Goal: Information Seeking & Learning: Learn about a topic

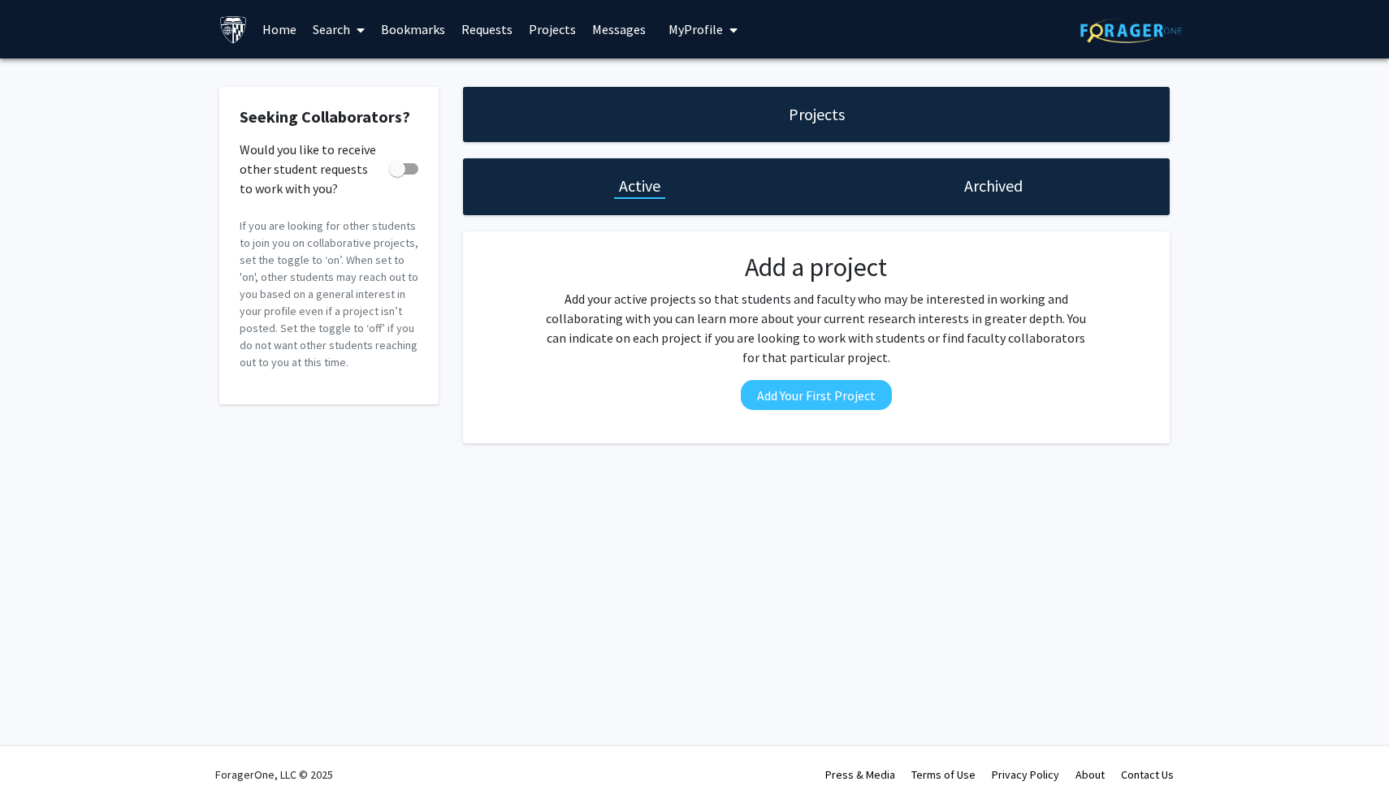
click at [276, 37] on link "Home" at bounding box center [279, 29] width 50 height 57
click at [166, 173] on div "Seeking Collaborators? Would you like to receive other student requests to work…" at bounding box center [694, 268] width 1389 height 421
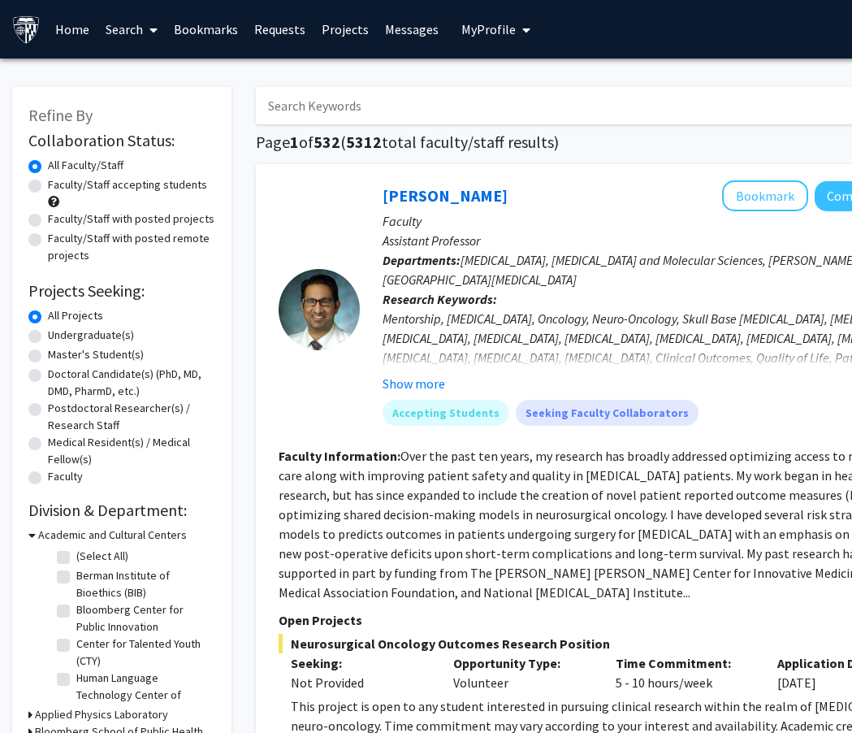
click at [48, 356] on label "Master's Student(s)" at bounding box center [96, 354] width 96 height 17
click at [48, 356] on input "Master's Student(s)" at bounding box center [53, 351] width 11 height 11
radio input "true"
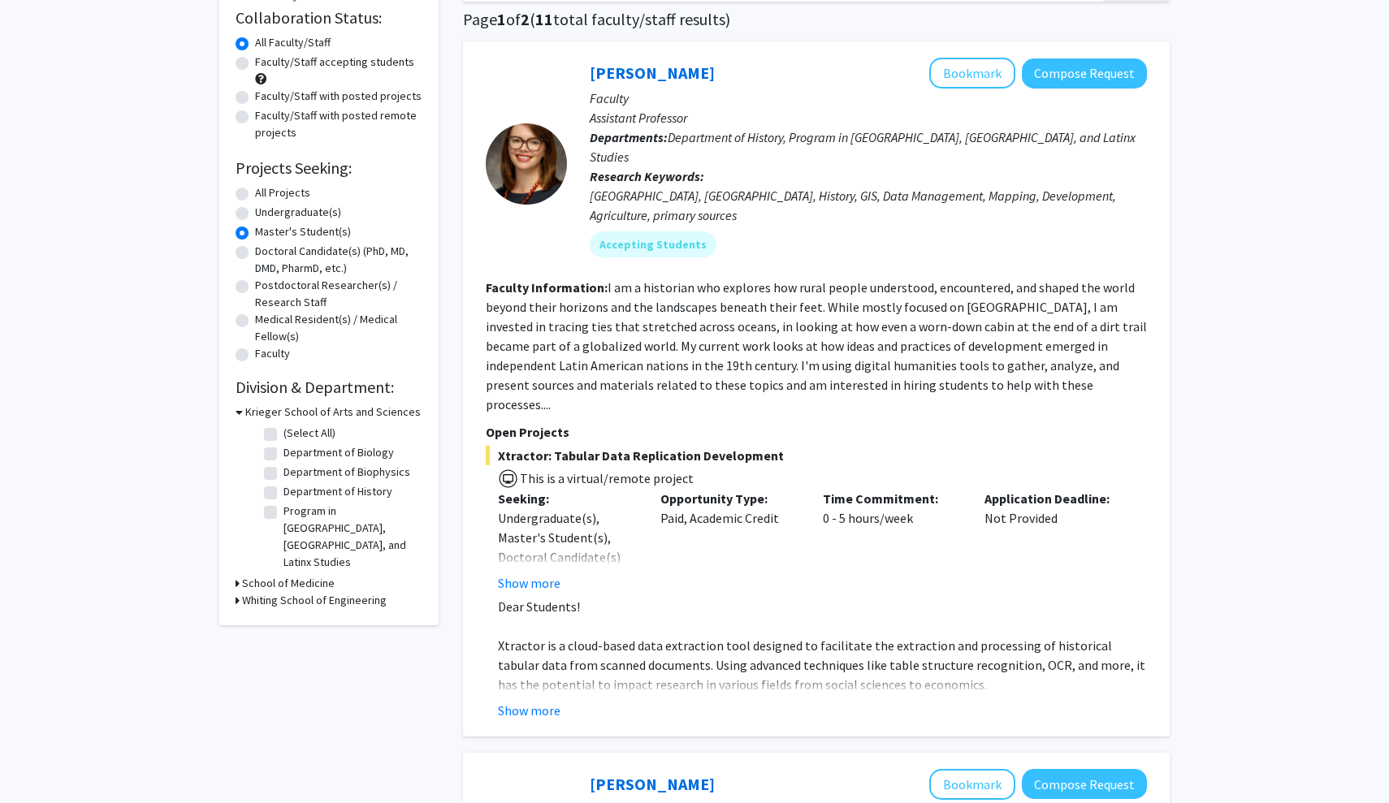
scroll to position [123, 0]
click at [240, 411] on icon at bounding box center [239, 411] width 7 height 17
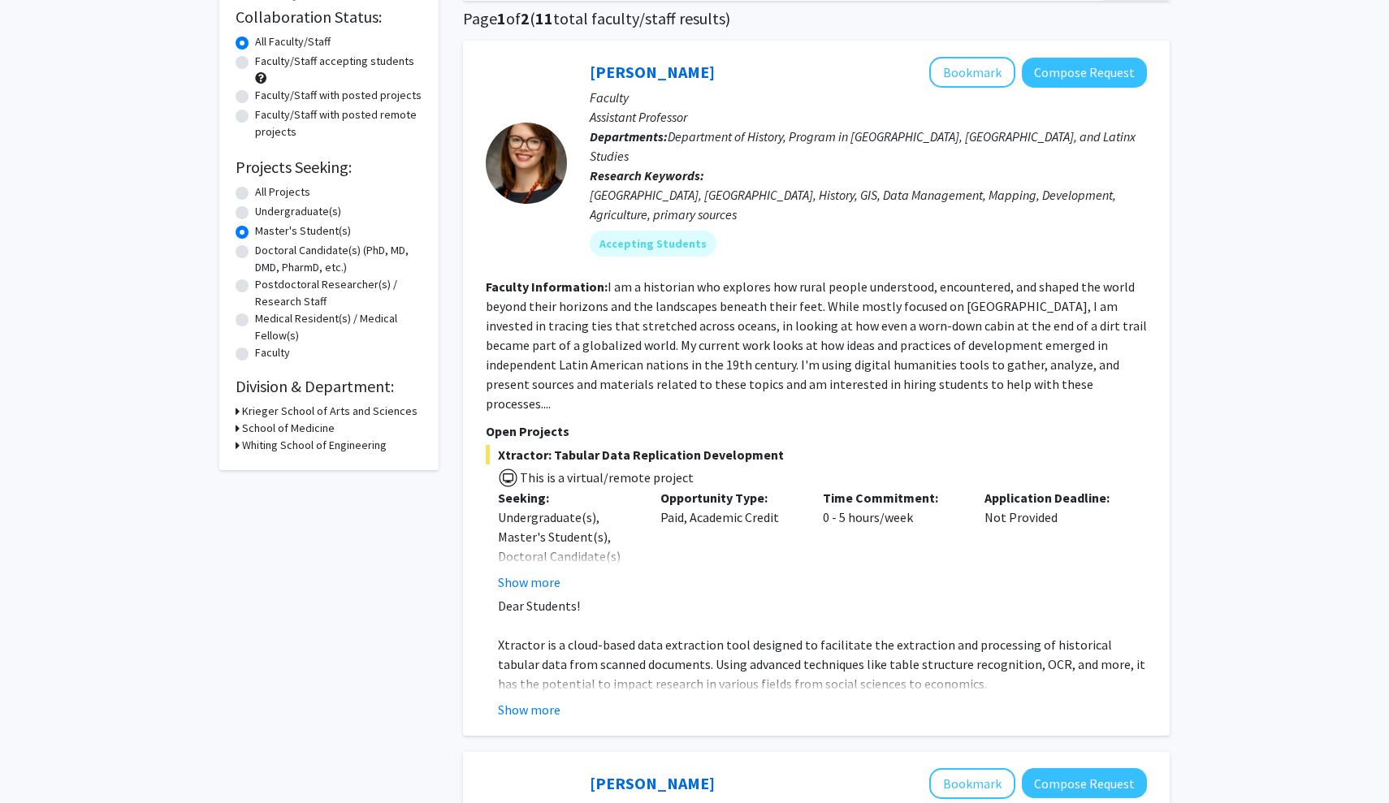
click at [237, 428] on icon at bounding box center [238, 428] width 4 height 17
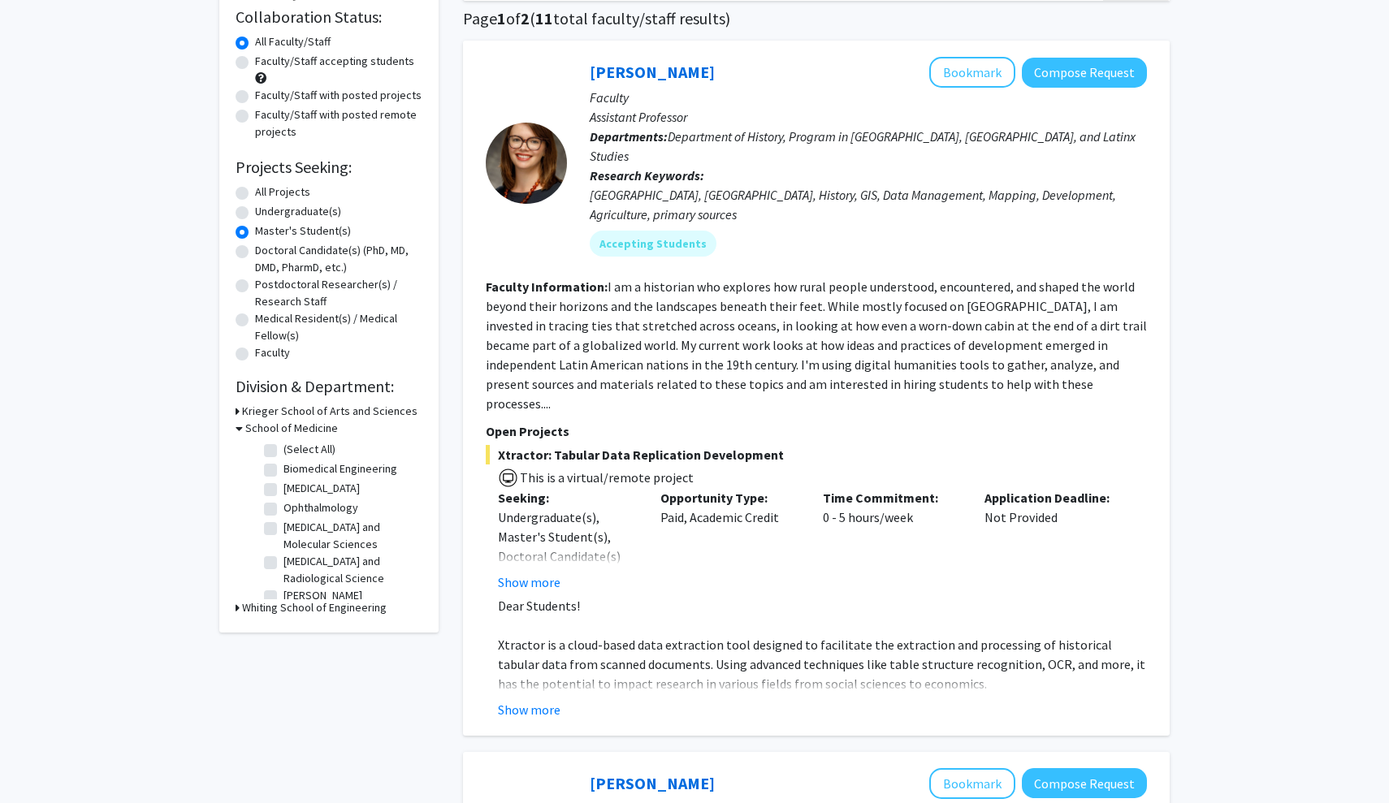
click at [283, 449] on label "(Select All)" at bounding box center [309, 449] width 52 height 17
click at [283, 449] on input "(Select All)" at bounding box center [288, 446] width 11 height 11
checkbox input "true"
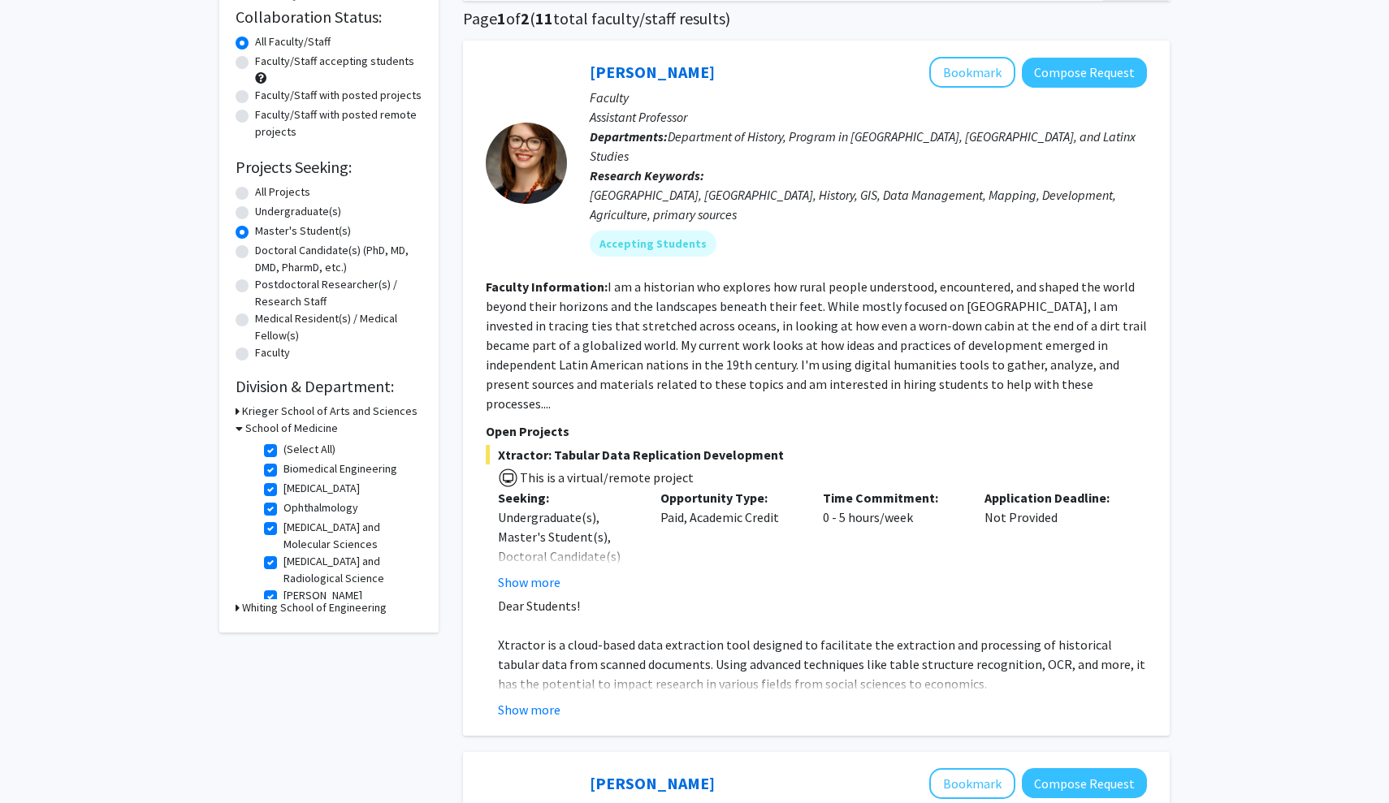
checkbox input "true"
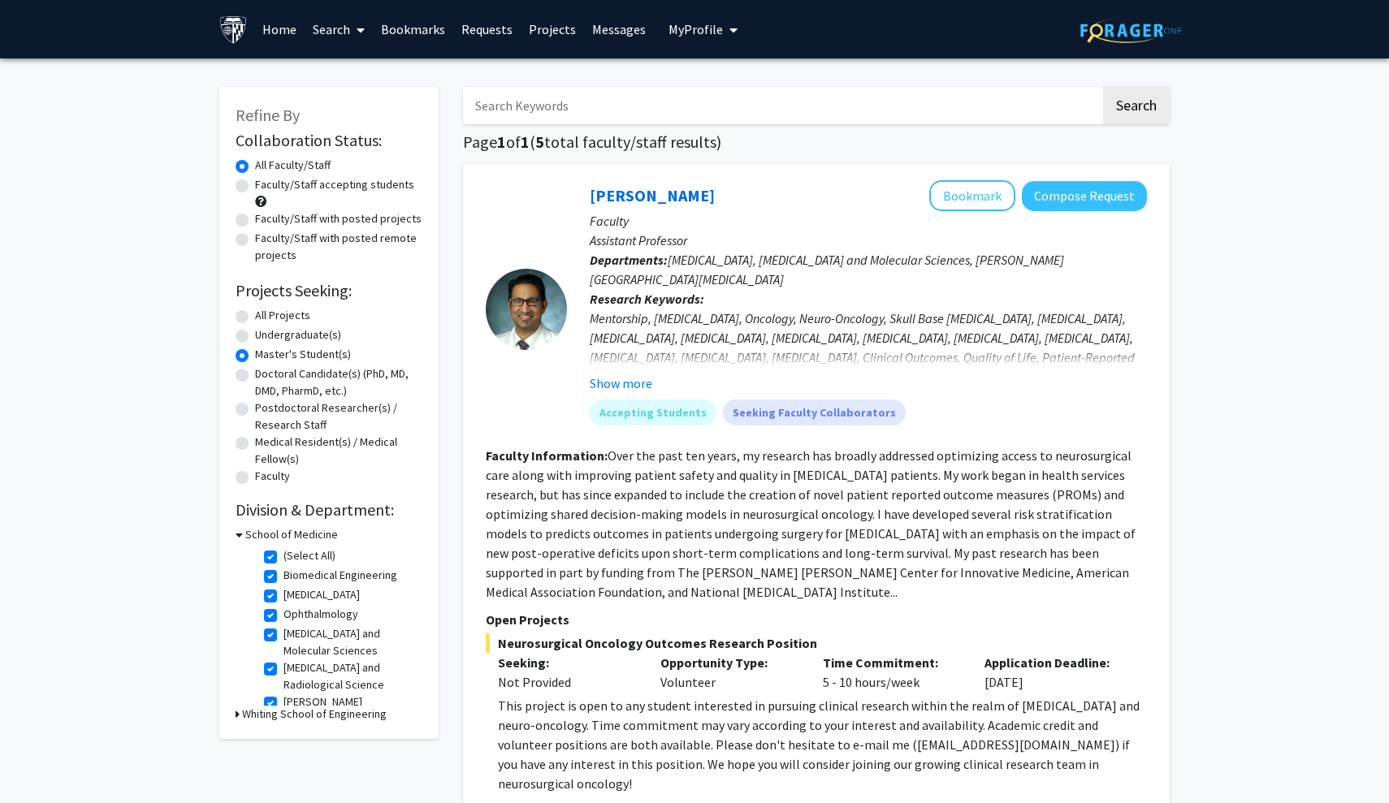
click at [283, 557] on label "(Select All)" at bounding box center [309, 555] width 52 height 17
click at [283, 557] on input "(Select All)" at bounding box center [288, 552] width 11 height 11
checkbox input "false"
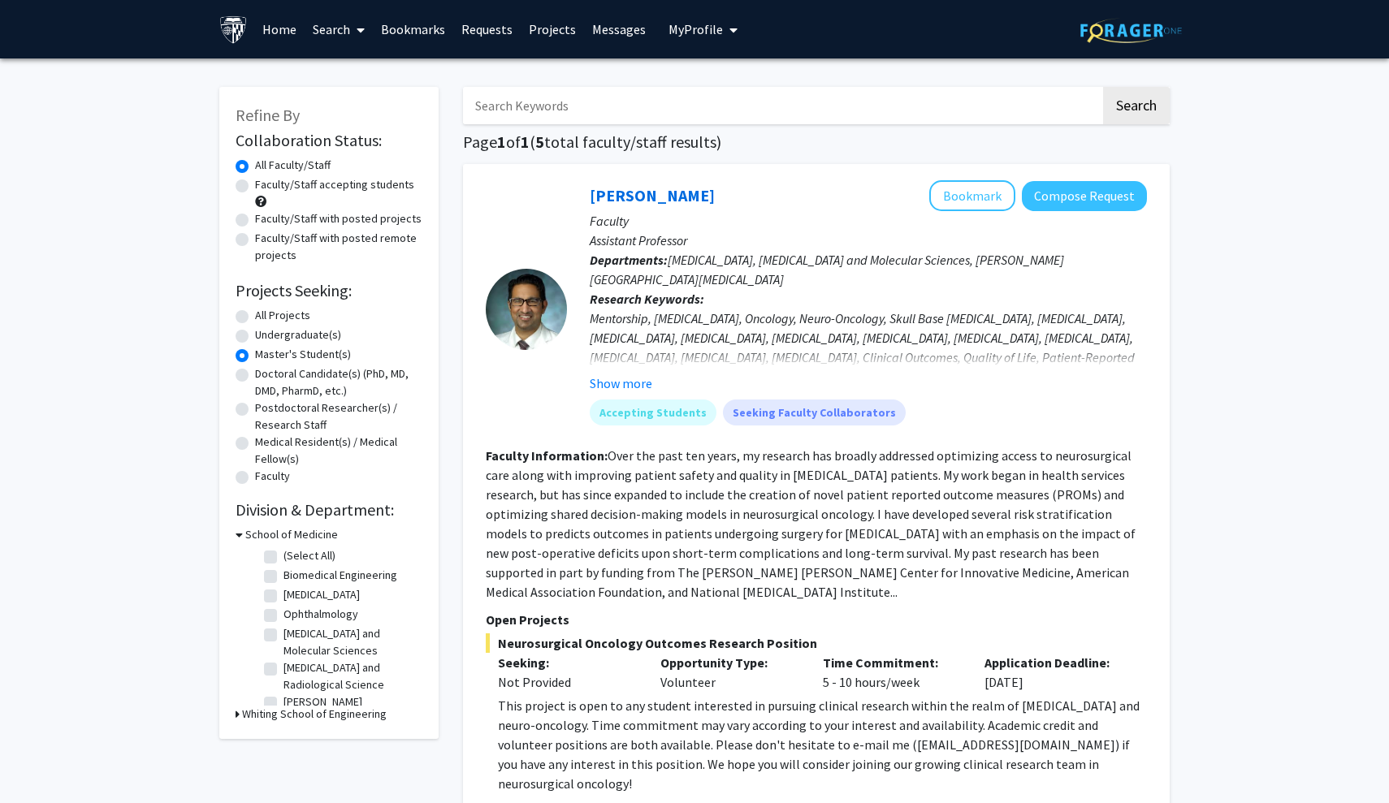
checkbox input "false"
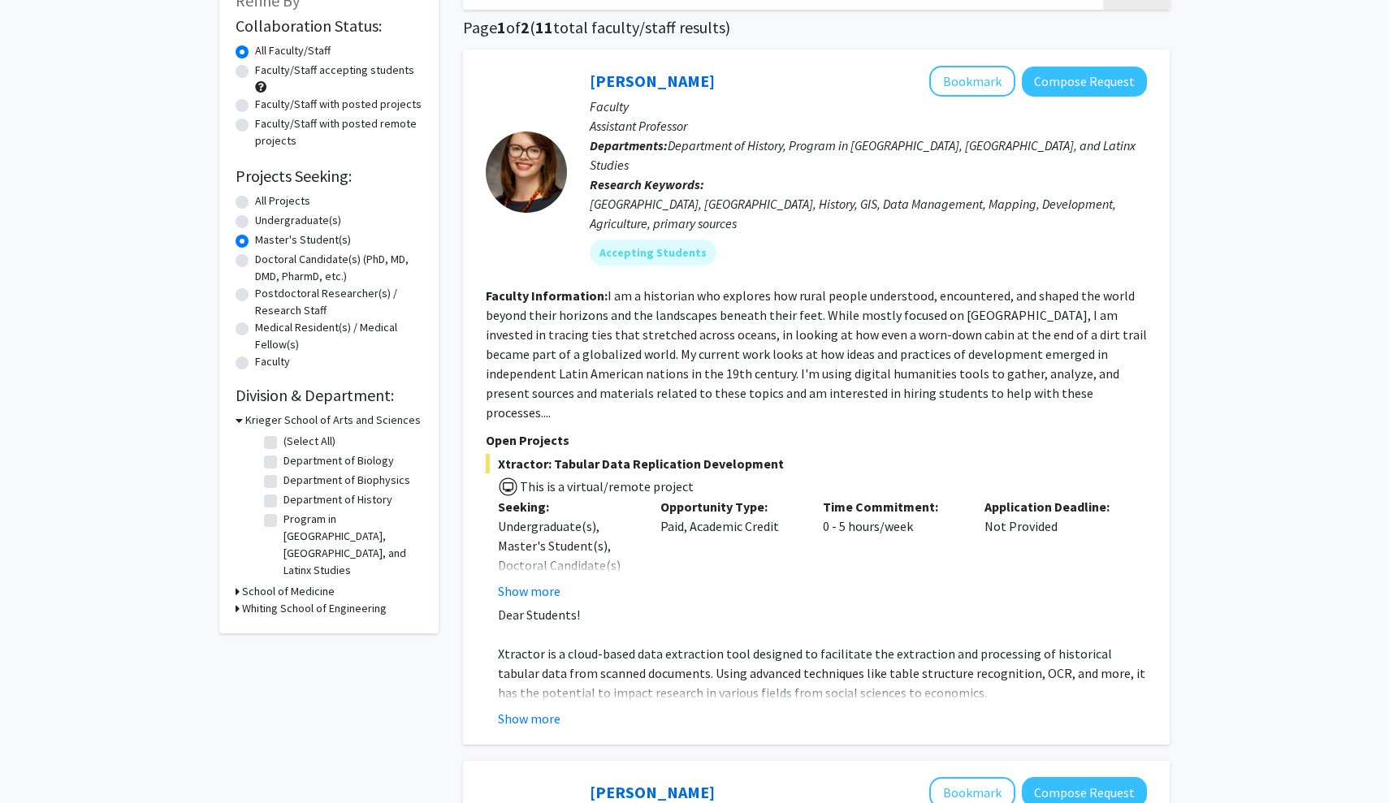
scroll to position [115, 0]
click at [239, 422] on icon at bounding box center [239, 419] width 7 height 17
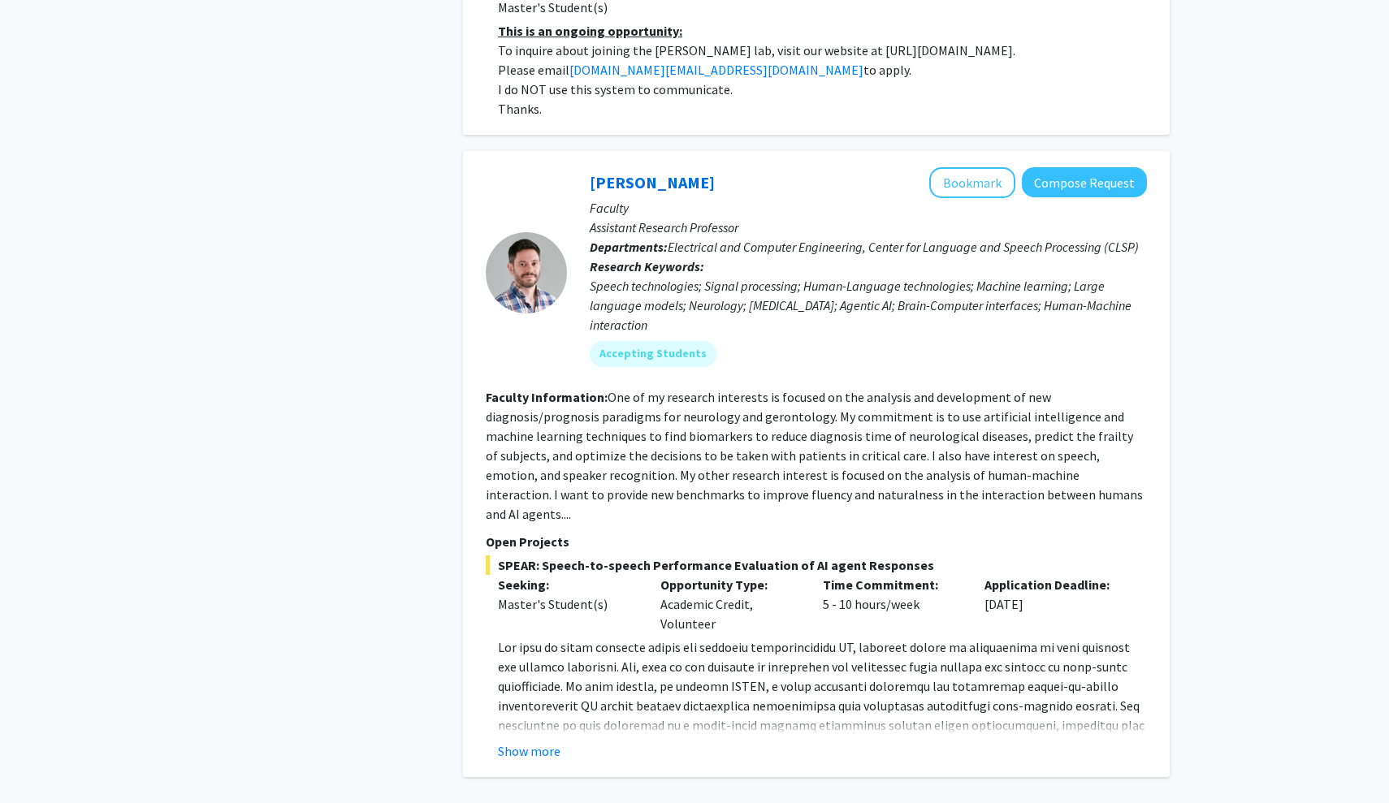
scroll to position [7206, 0]
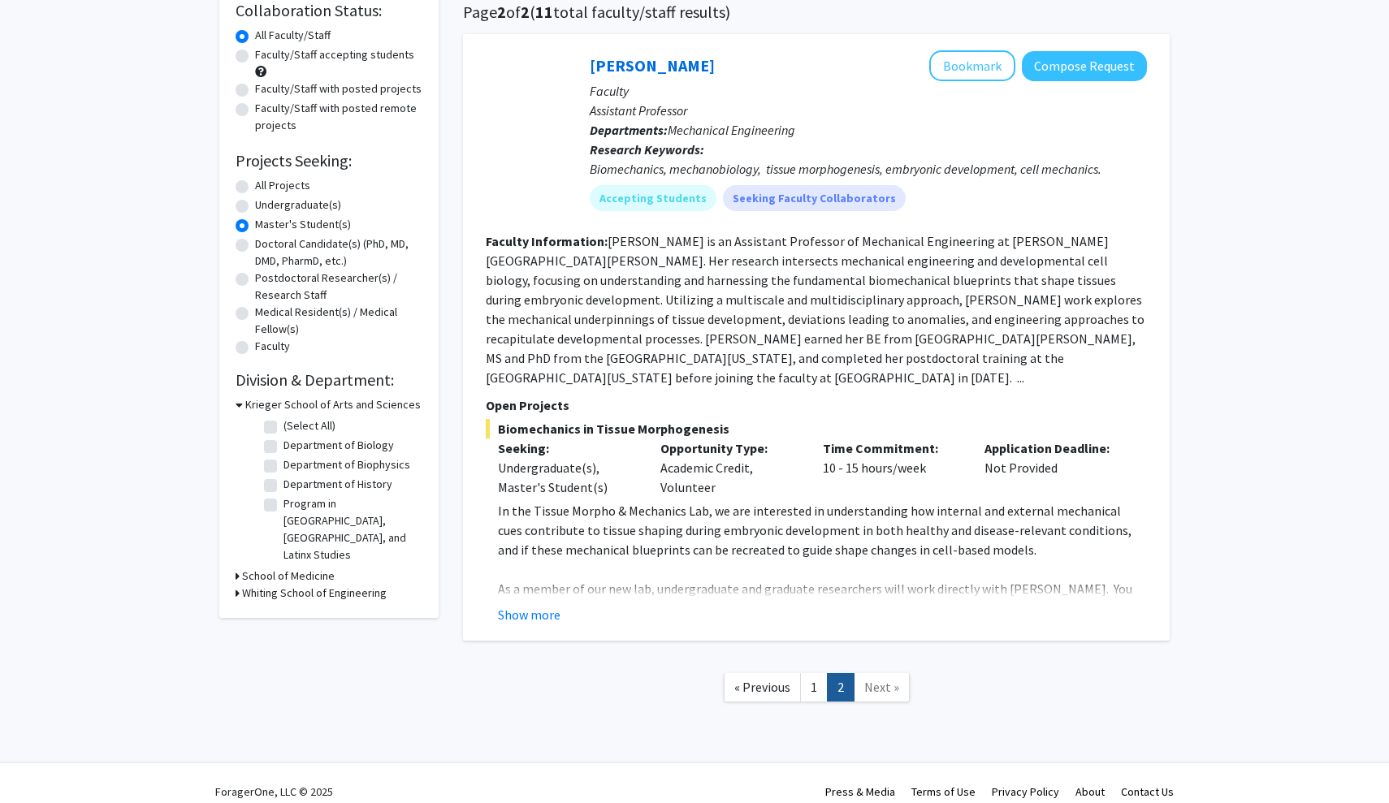
scroll to position [129, 0]
click at [522, 606] on button "Show more" at bounding box center [529, 615] width 63 height 19
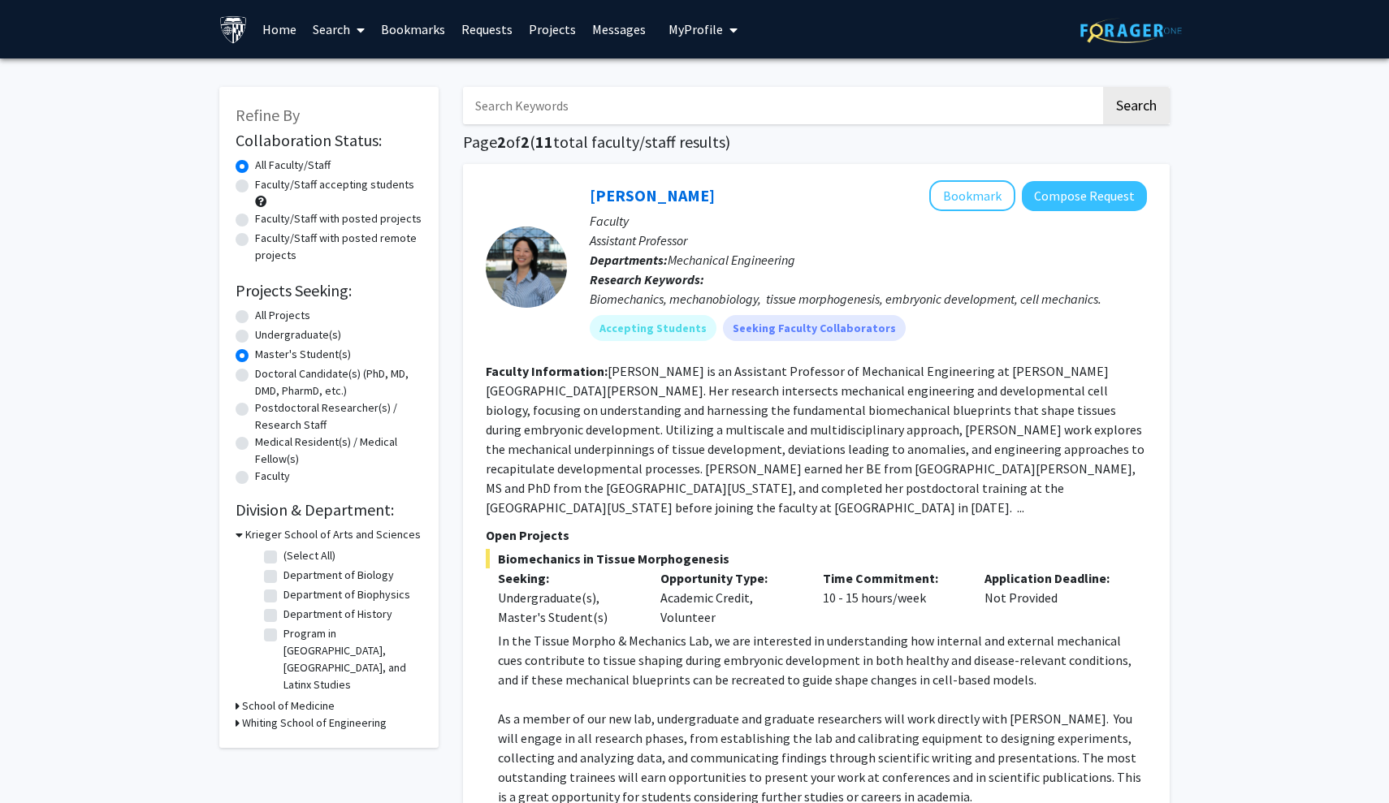
scroll to position [0, 0]
click at [361, 33] on icon at bounding box center [361, 30] width 8 height 13
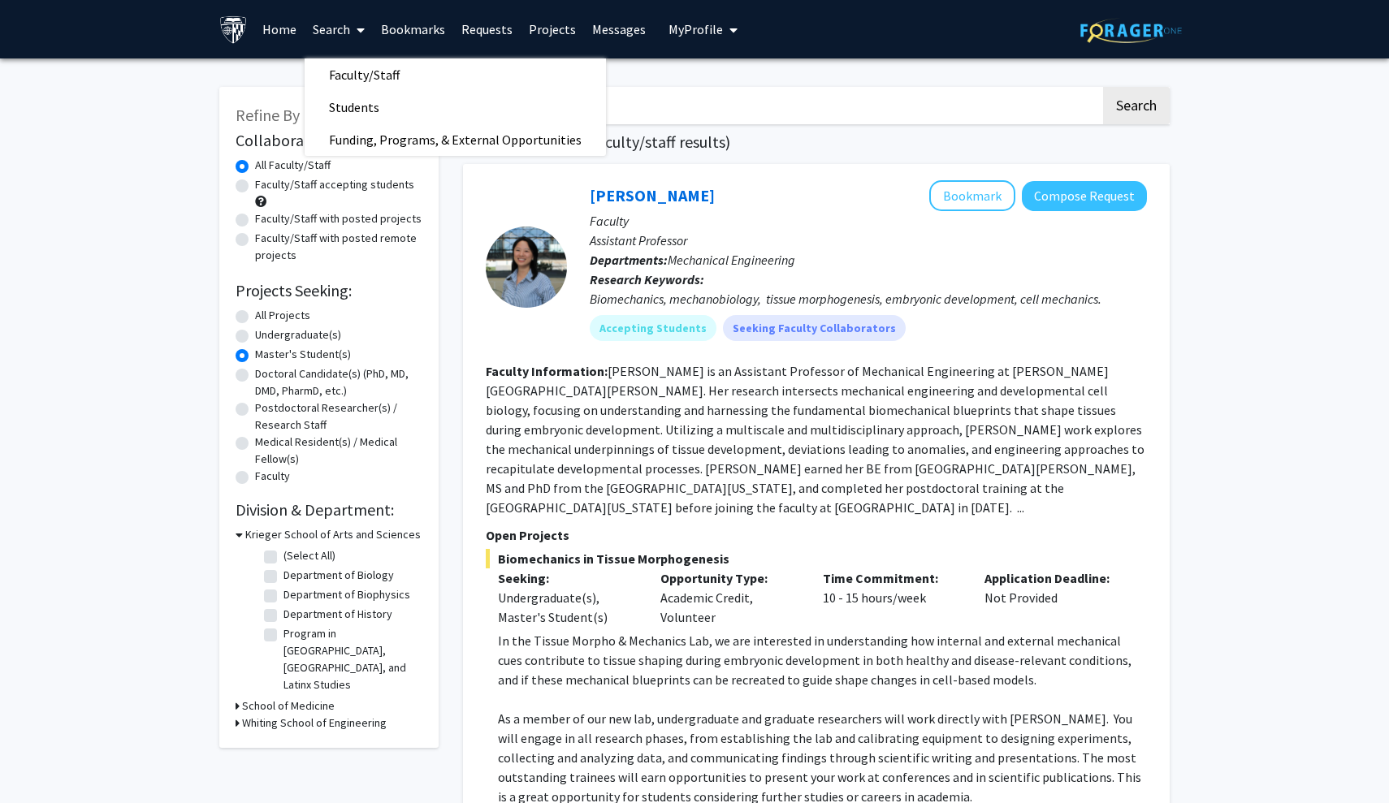
click at [158, 157] on div "Refine By Collaboration Status: Collaboration Status All Faculty/Staff Collabor…" at bounding box center [694, 733] width 1389 height 1350
